Goal: Find specific page/section: Find specific page/section

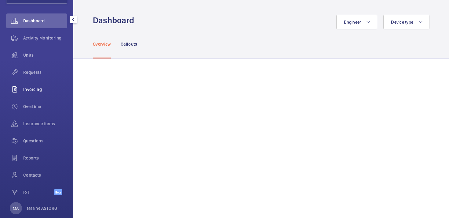
scroll to position [61, 0]
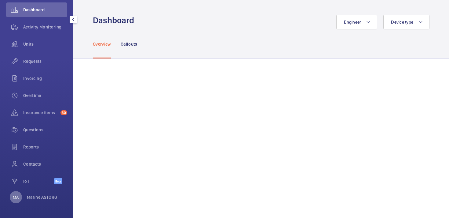
click at [19, 195] on div "MA" at bounding box center [16, 197] width 12 height 12
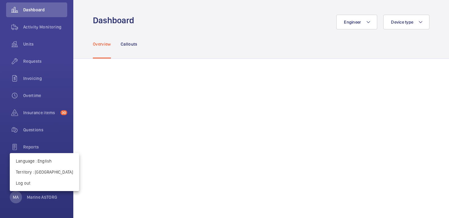
click at [77, 157] on div at bounding box center [224, 109] width 449 height 218
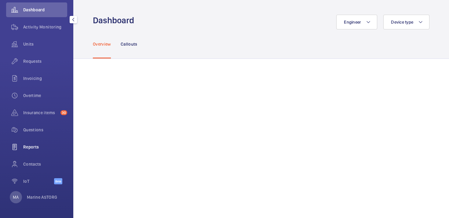
click at [33, 145] on span "Reports" at bounding box center [45, 147] width 44 height 6
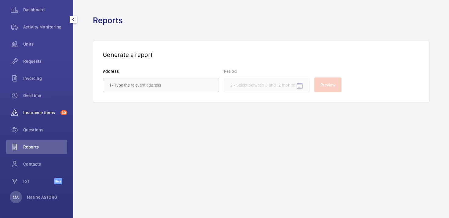
click at [37, 115] on span "Insurance items" at bounding box center [40, 112] width 35 height 6
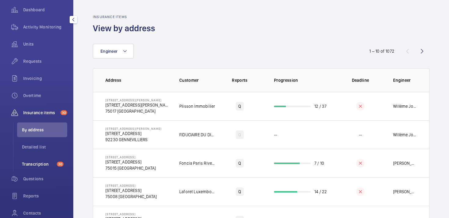
click at [38, 166] on span "Transcription" at bounding box center [38, 164] width 32 height 6
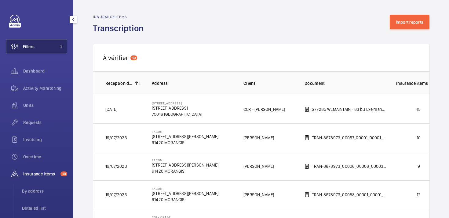
click at [39, 48] on button "Filters" at bounding box center [36, 46] width 61 height 15
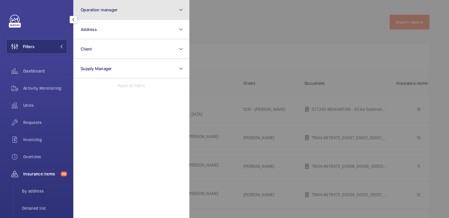
click at [107, 7] on span "Operation manager" at bounding box center [99, 9] width 37 height 5
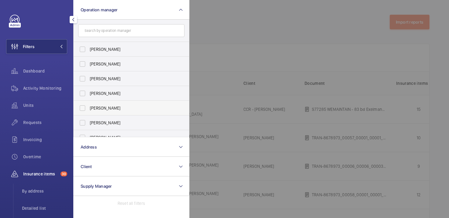
click at [99, 109] on span "Caroline Diallo" at bounding box center [132, 108] width 84 height 6
click at [89, 109] on input "Caroline Diallo" at bounding box center [82, 108] width 12 height 12
checkbox input "true"
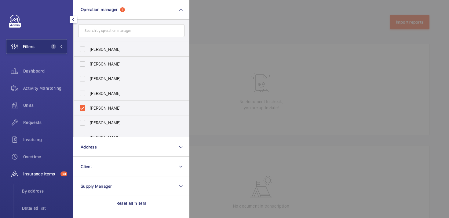
click at [228, 27] on div at bounding box center [413, 109] width 449 height 218
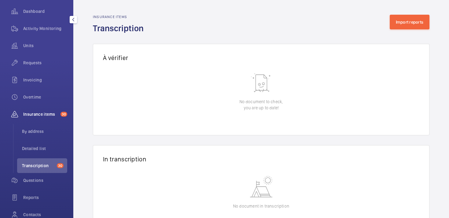
scroll to position [110, 0]
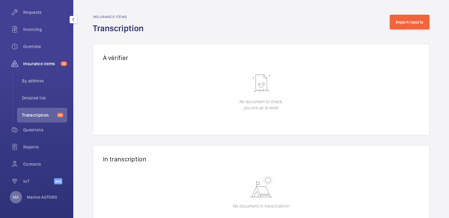
click at [17, 194] on p "MA" at bounding box center [16, 197] width 6 height 6
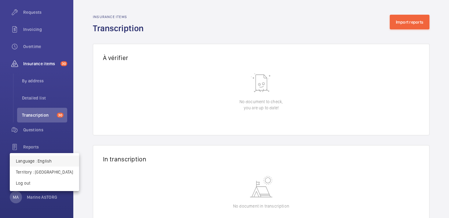
click at [37, 162] on p "Language : English" at bounding box center [44, 161] width 57 height 6
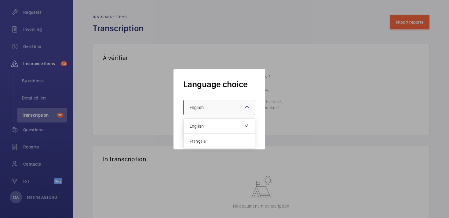
click at [201, 109] on span "English" at bounding box center [197, 107] width 14 height 5
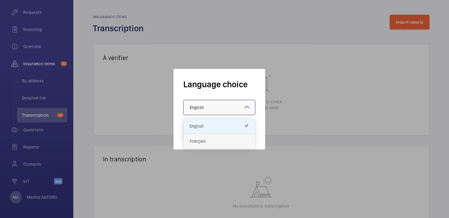
click at [196, 139] on span "Français" at bounding box center [219, 141] width 59 height 6
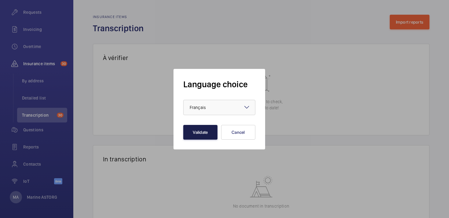
click at [196, 133] on button "Validate" at bounding box center [200, 132] width 34 height 15
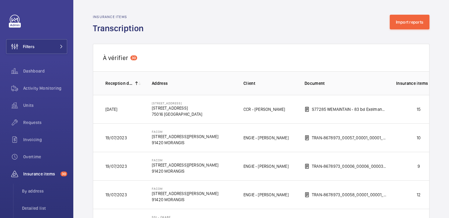
scroll to position [34, 0]
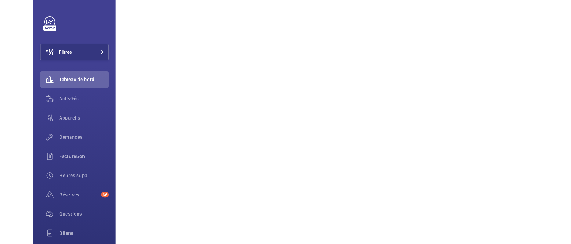
scroll to position [585, 0]
